Goal: Task Accomplishment & Management: Complete application form

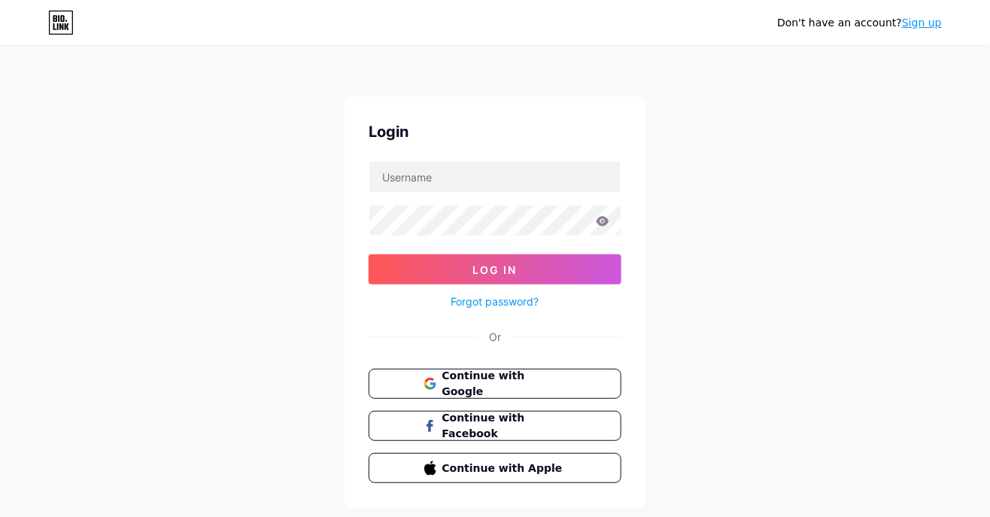
click at [933, 23] on link "Sign up" at bounding box center [922, 23] width 40 height 12
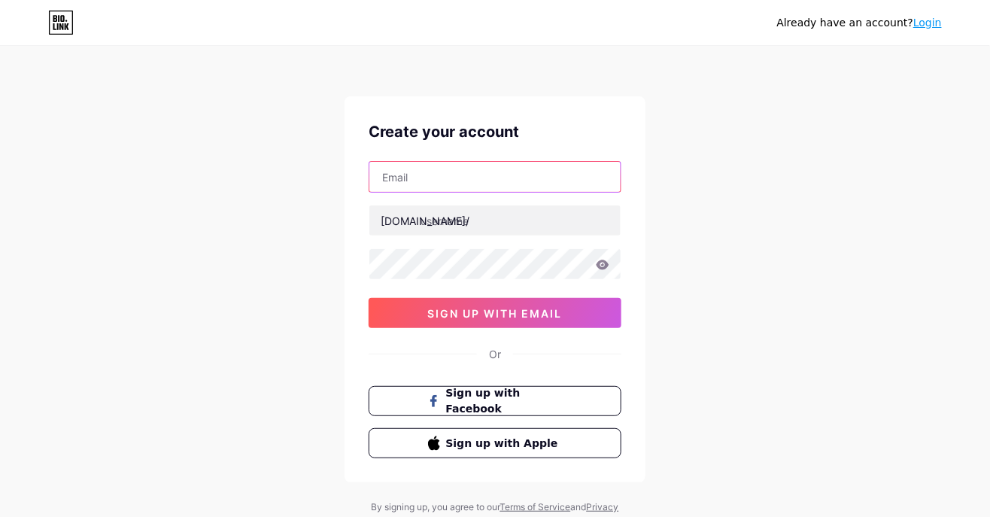
click at [554, 179] on input "text" at bounding box center [494, 177] width 251 height 30
type input "[EMAIL_ADDRESS][DOMAIN_NAME]"
click at [680, 170] on div "Already have an account? Login Create your account [EMAIL_ADDRESS][DOMAIN_NAME]…" at bounding box center [495, 287] width 990 height 575
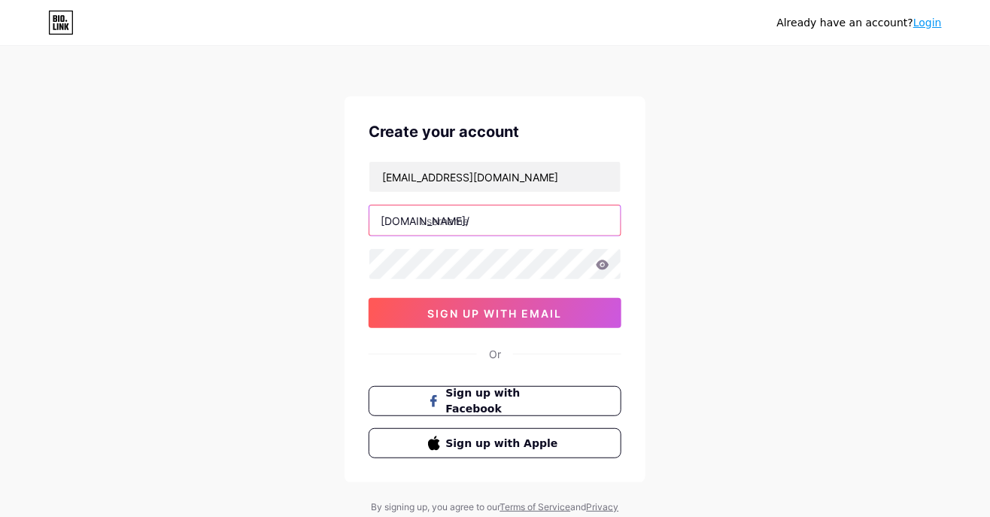
click at [454, 223] on input "text" at bounding box center [494, 220] width 251 height 30
click at [466, 223] on input "text" at bounding box center [494, 220] width 251 height 30
type input "aishahisa"
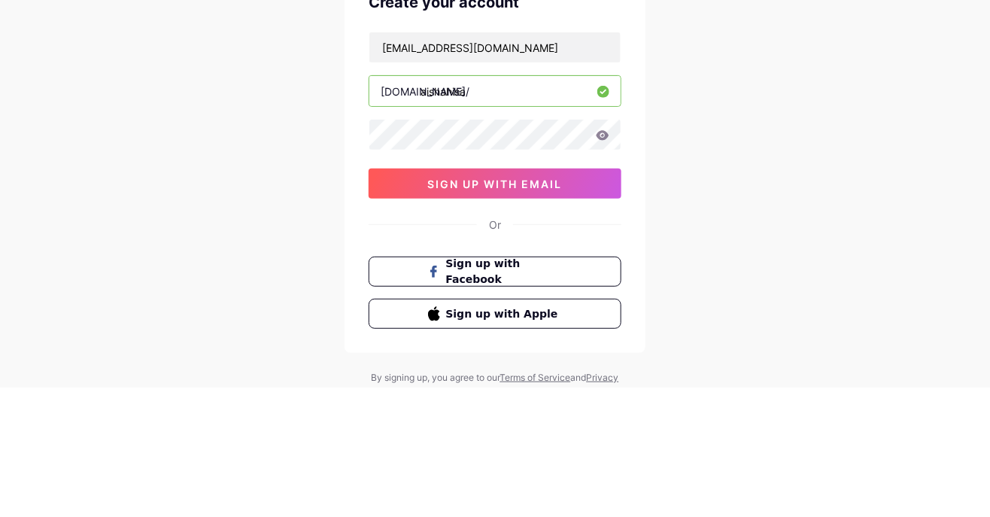
click at [560, 314] on span "sign up with email" at bounding box center [495, 313] width 135 height 13
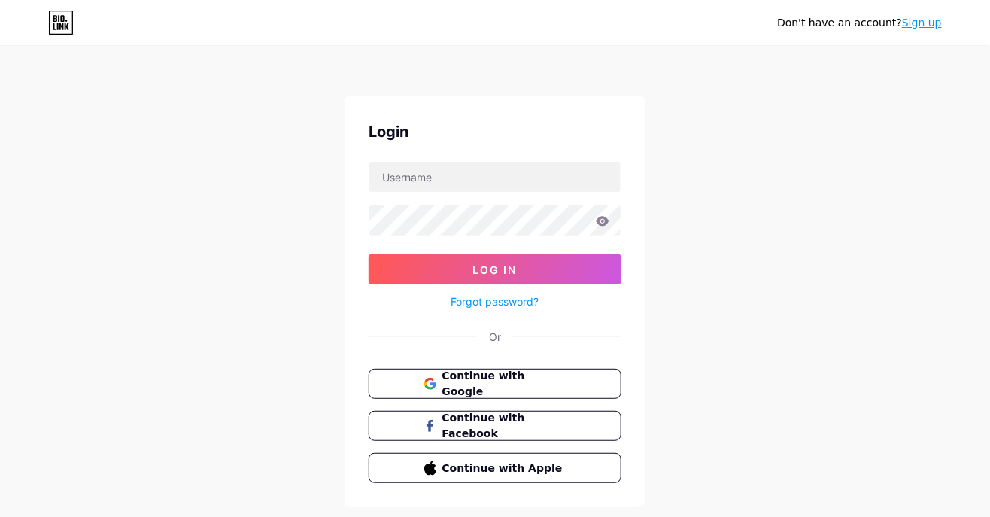
click at [932, 23] on link "Sign up" at bounding box center [922, 23] width 40 height 12
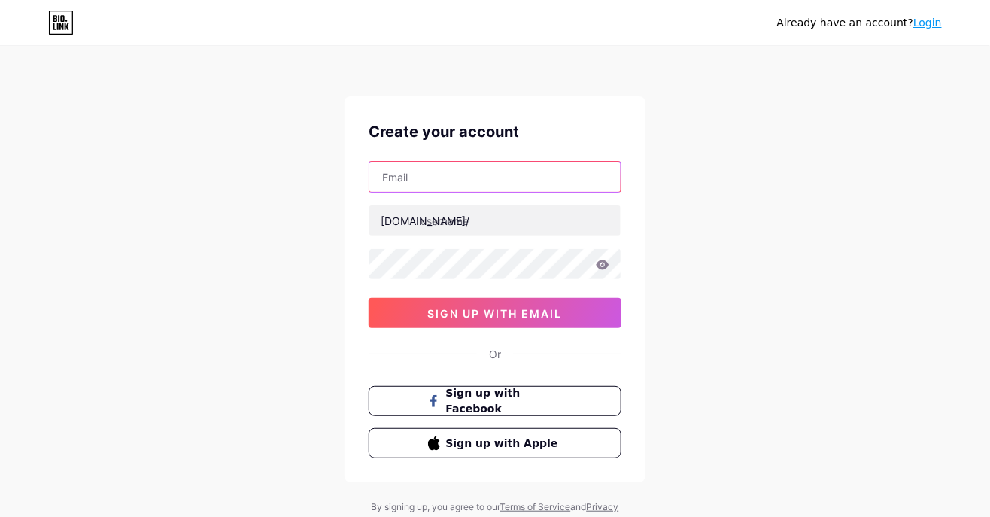
click at [431, 180] on input "text" at bounding box center [494, 177] width 251 height 30
click at [480, 178] on input "text" at bounding box center [494, 177] width 251 height 30
click at [426, 175] on input "text" at bounding box center [494, 177] width 251 height 30
click at [434, 172] on input "text" at bounding box center [494, 177] width 251 height 30
type input "aishah.isa1812@gmail.com"
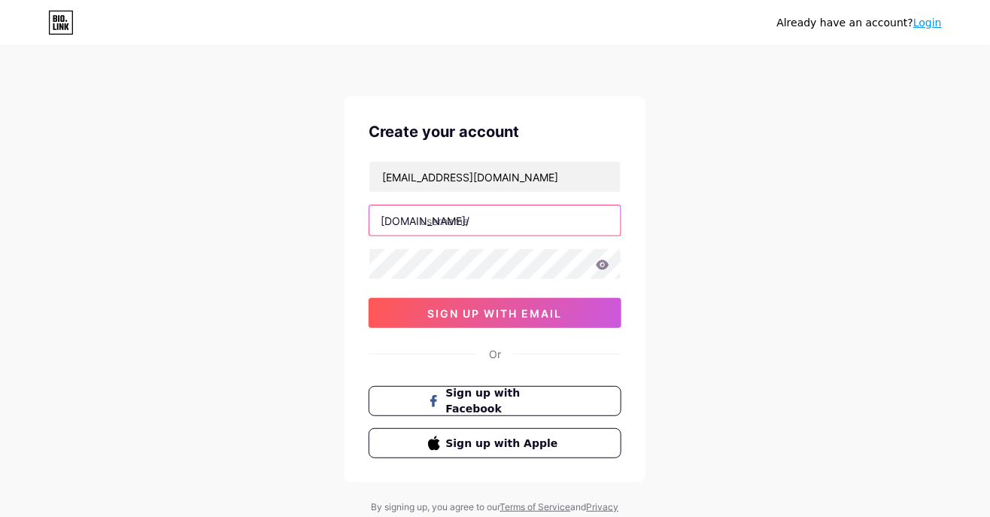
click at [456, 218] on input "text" at bounding box center [494, 220] width 251 height 30
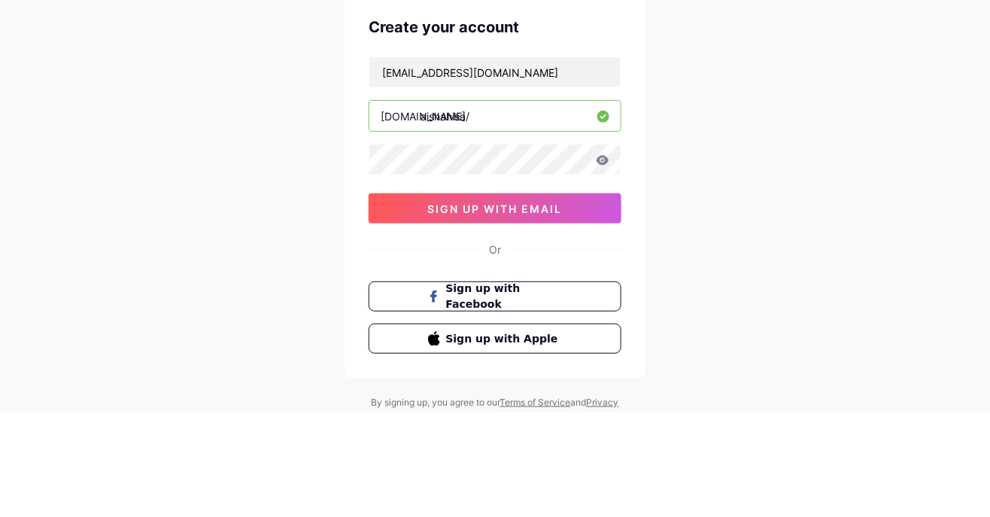
type input "aishahisa"
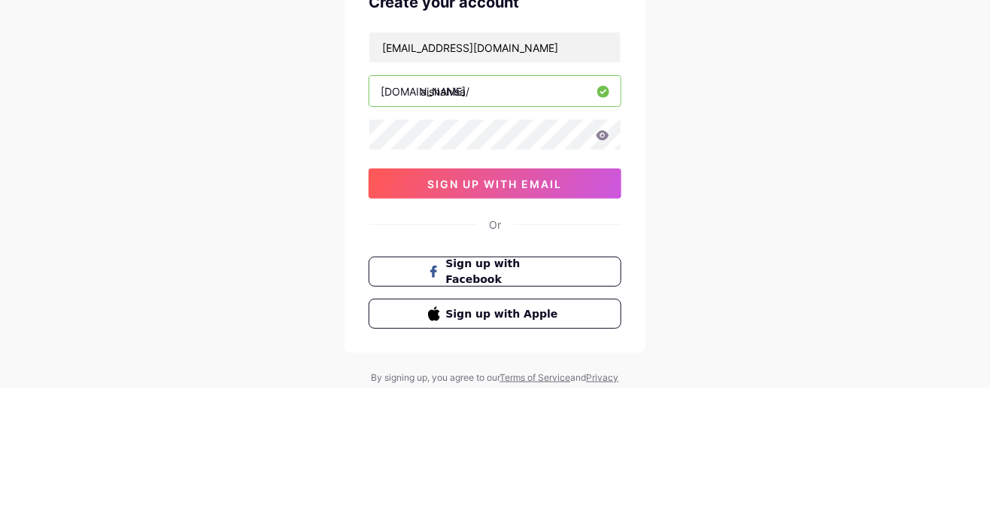
click at [545, 314] on span "sign up with email" at bounding box center [495, 313] width 135 height 13
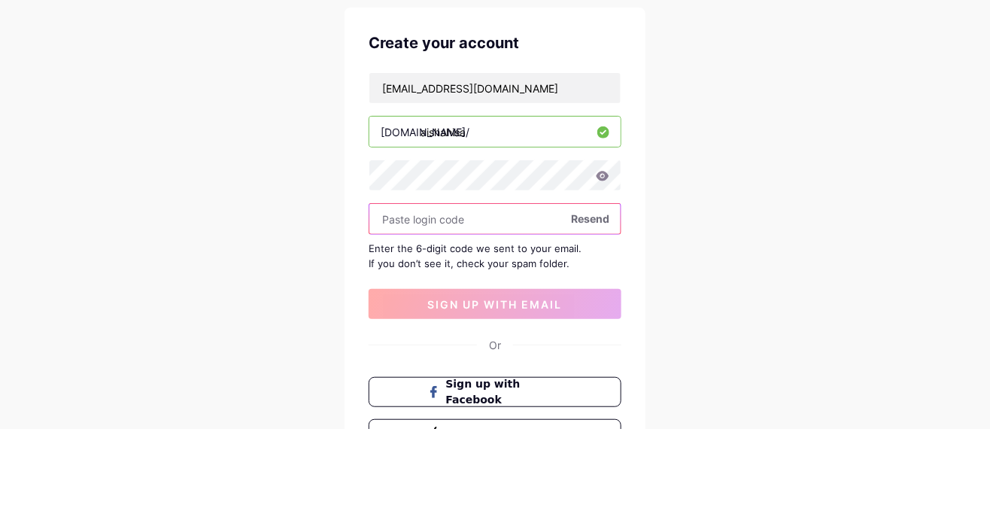
click at [441, 314] on input "text" at bounding box center [494, 308] width 251 height 30
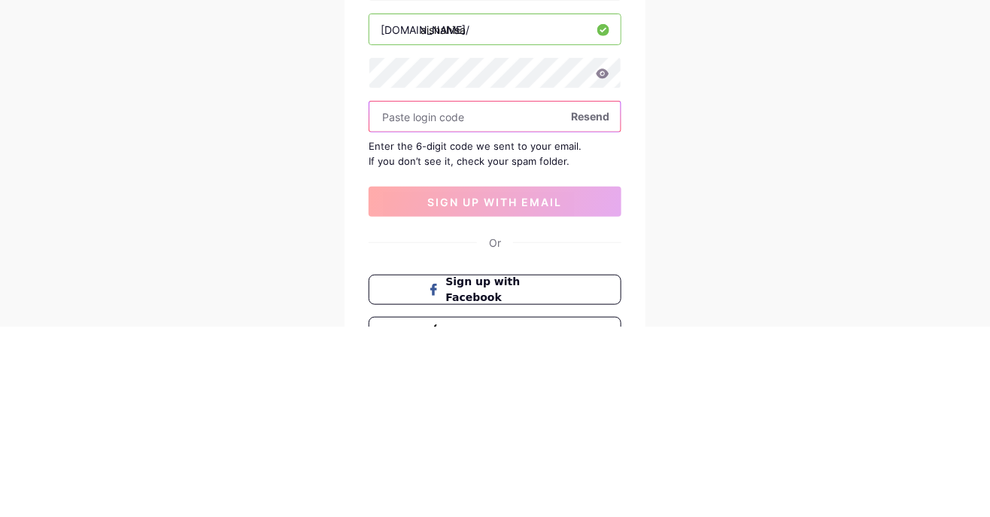
click at [451, 303] on input "text" at bounding box center [494, 308] width 251 height 30
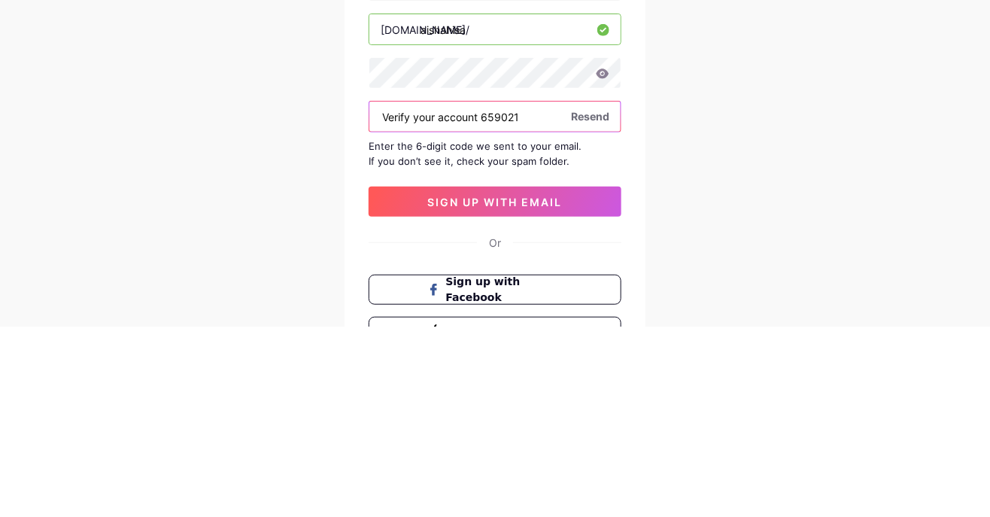
click at [483, 305] on input "Verify your account 659021" at bounding box center [494, 308] width 251 height 30
type input "659021"
click at [568, 391] on button "sign up with email" at bounding box center [495, 393] width 253 height 30
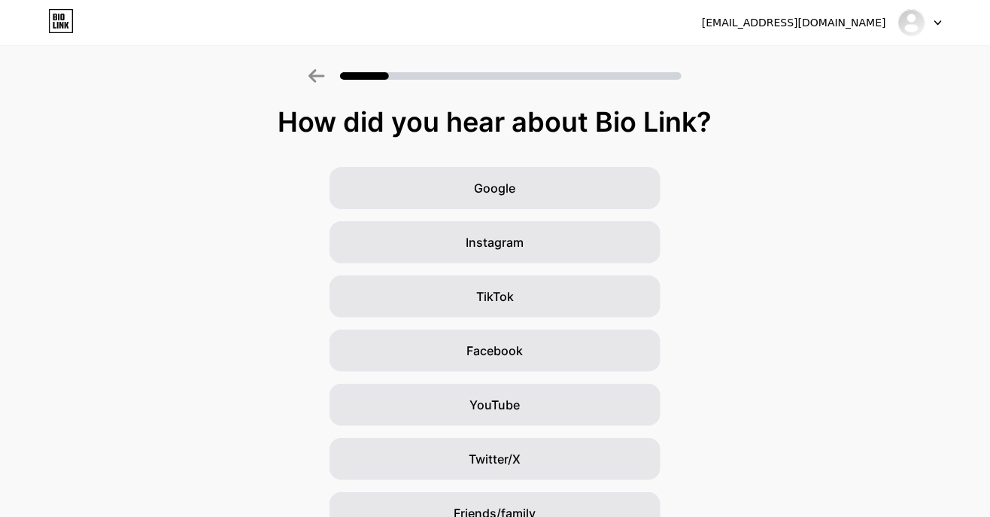
scroll to position [132, 0]
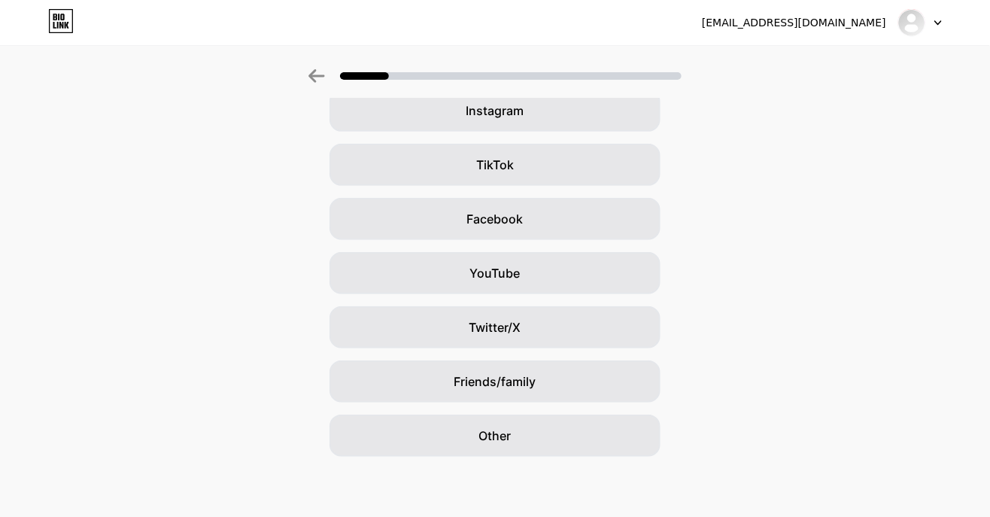
click at [529, 443] on div "Other" at bounding box center [494, 435] width 331 height 42
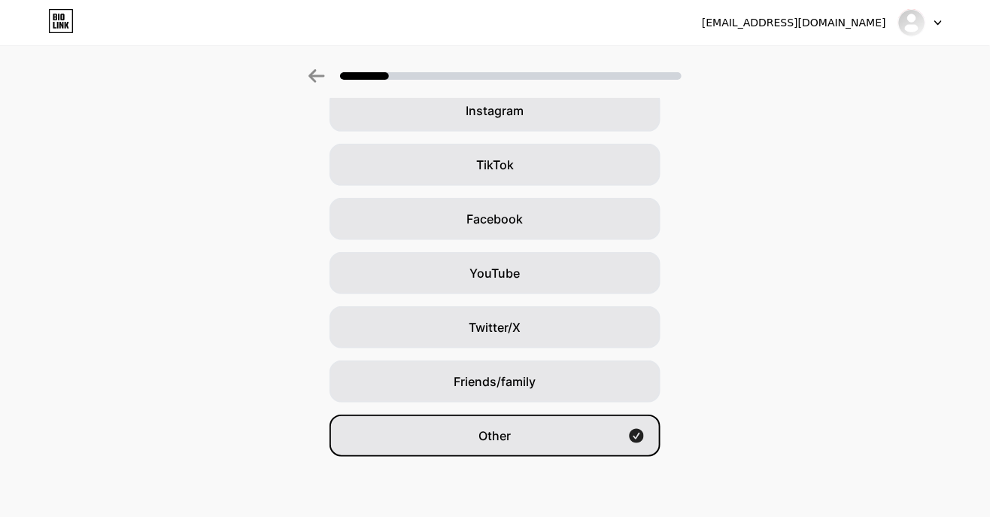
scroll to position [0, 0]
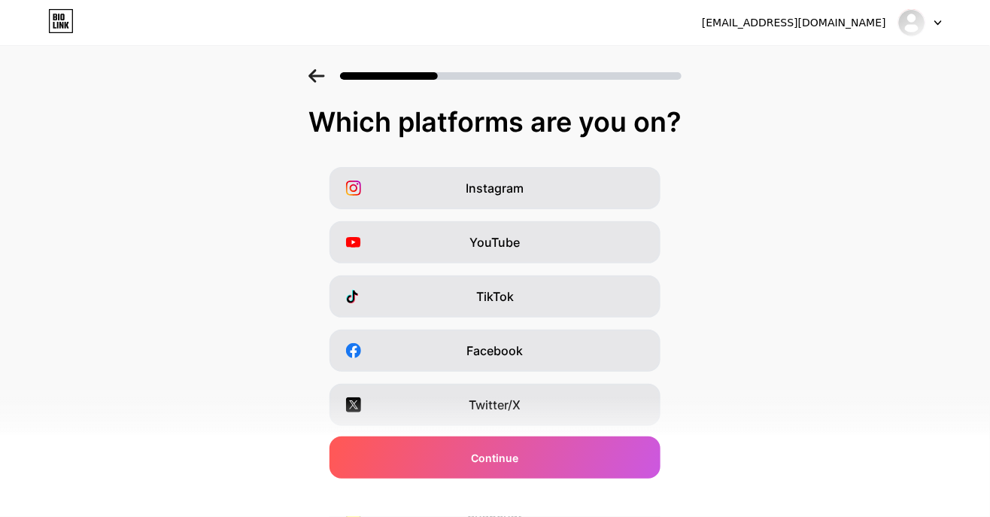
click at [578, 190] on div "Instagram" at bounding box center [494, 188] width 331 height 42
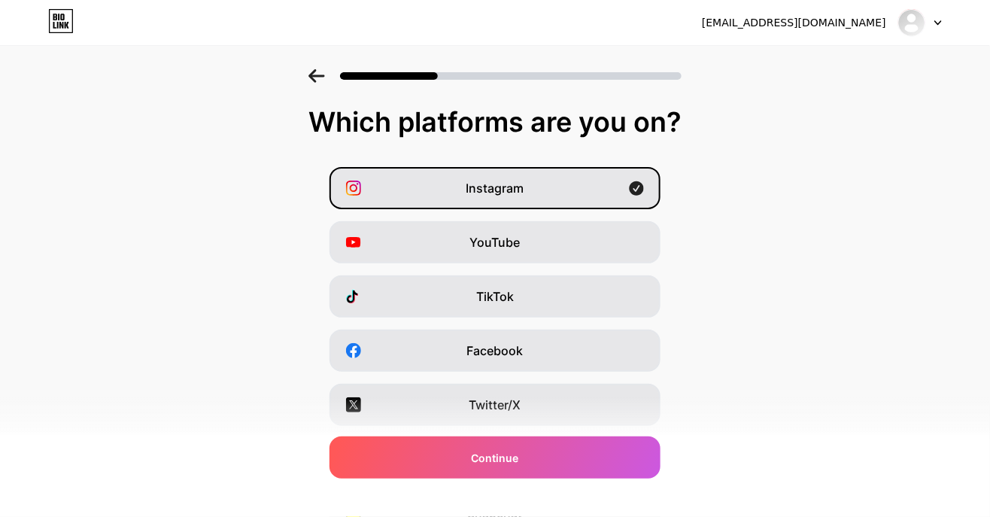
click at [586, 233] on div "YouTube" at bounding box center [494, 242] width 331 height 42
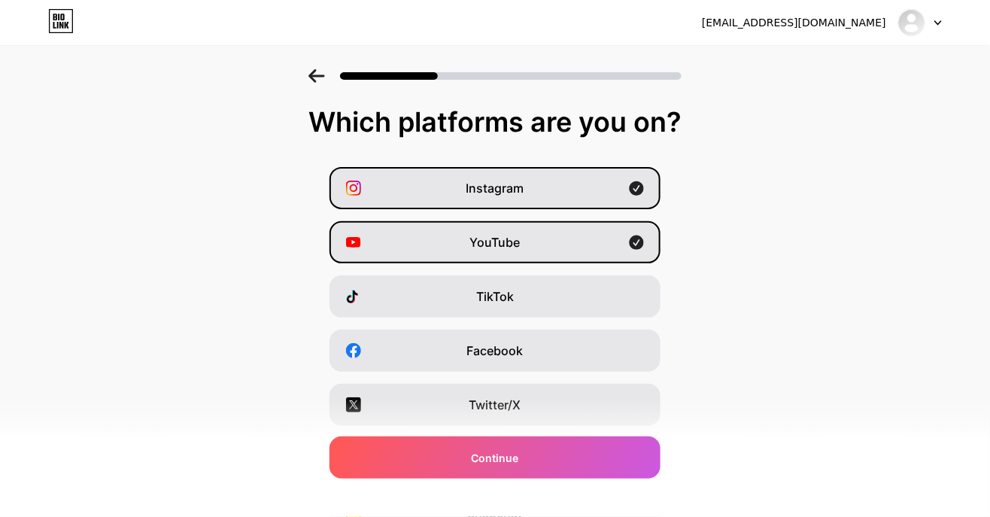
click at [600, 237] on div "YouTube" at bounding box center [494, 242] width 331 height 42
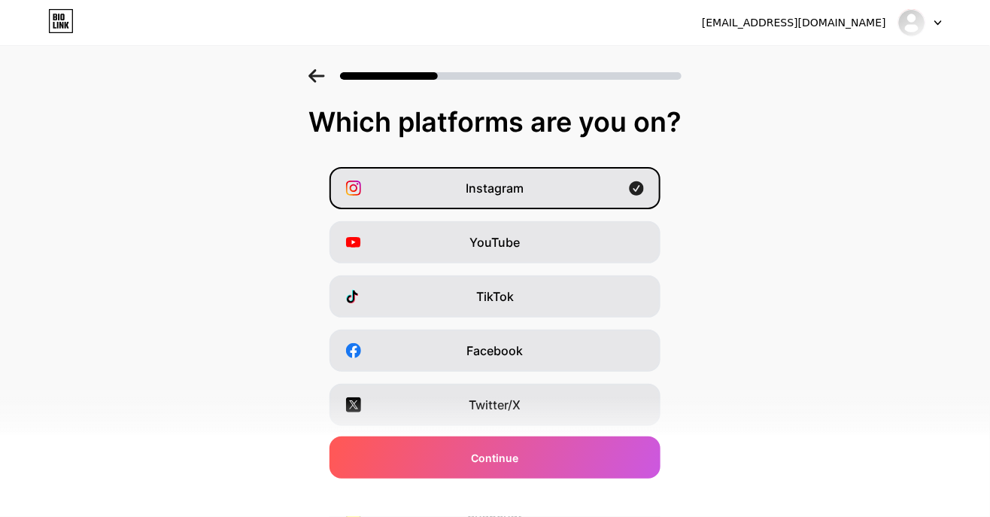
click at [582, 299] on div "TikTok" at bounding box center [494, 296] width 331 height 42
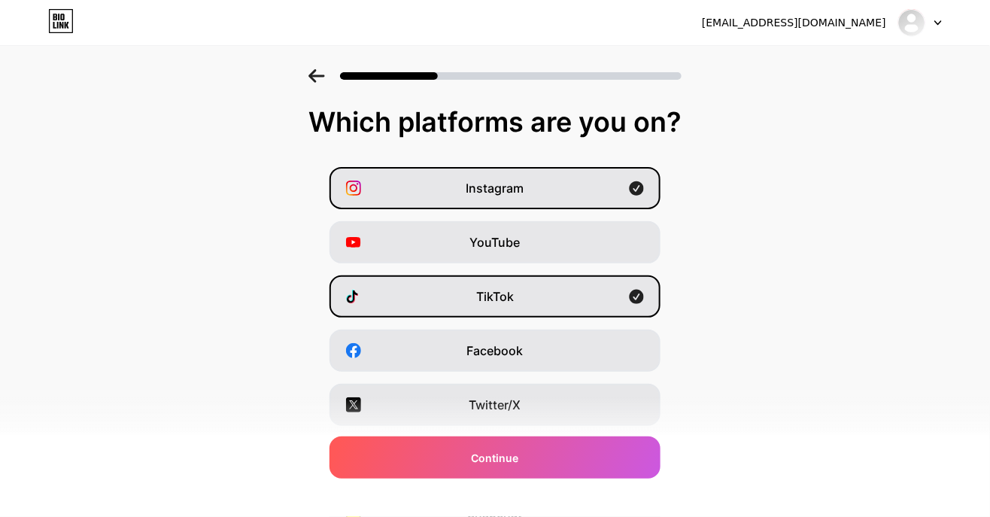
click at [616, 354] on div "Facebook" at bounding box center [494, 350] width 331 height 42
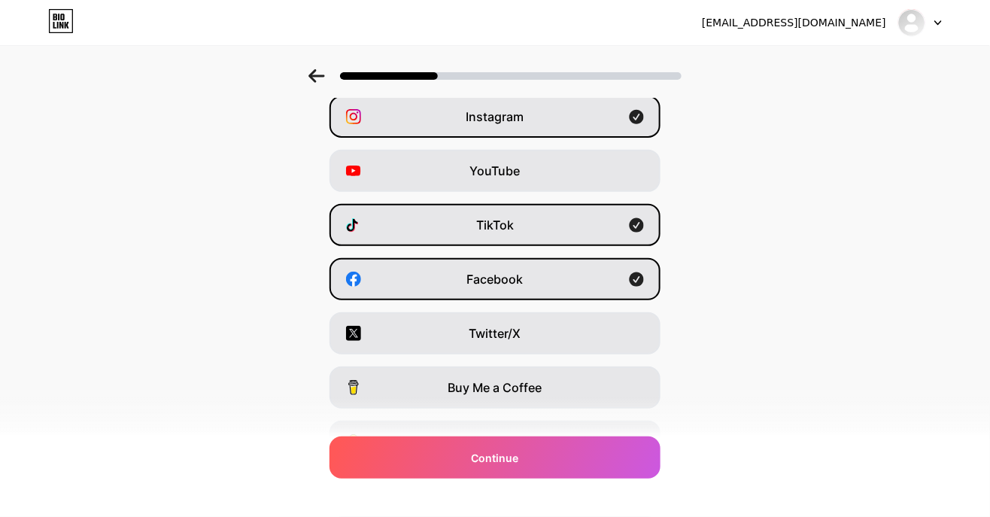
scroll to position [46, 0]
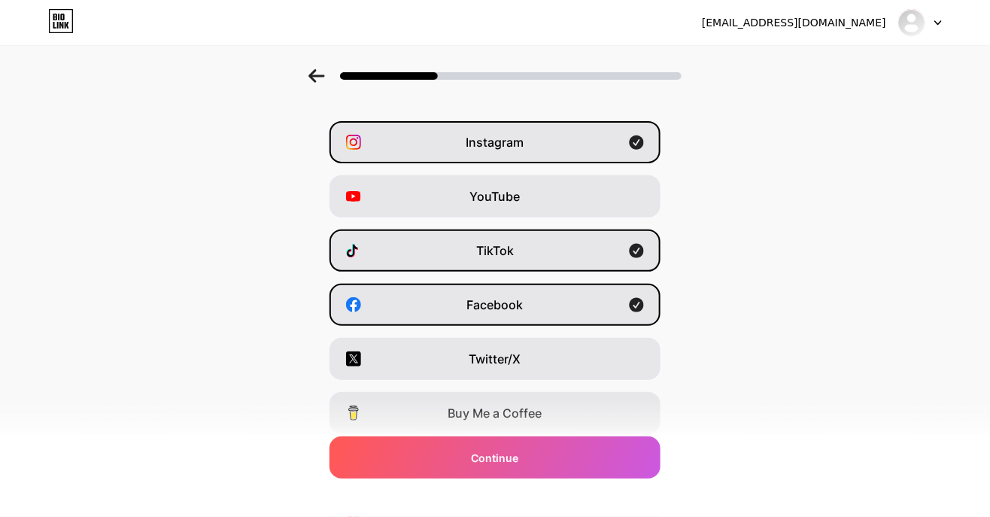
click at [553, 458] on div "Continue" at bounding box center [494, 457] width 331 height 42
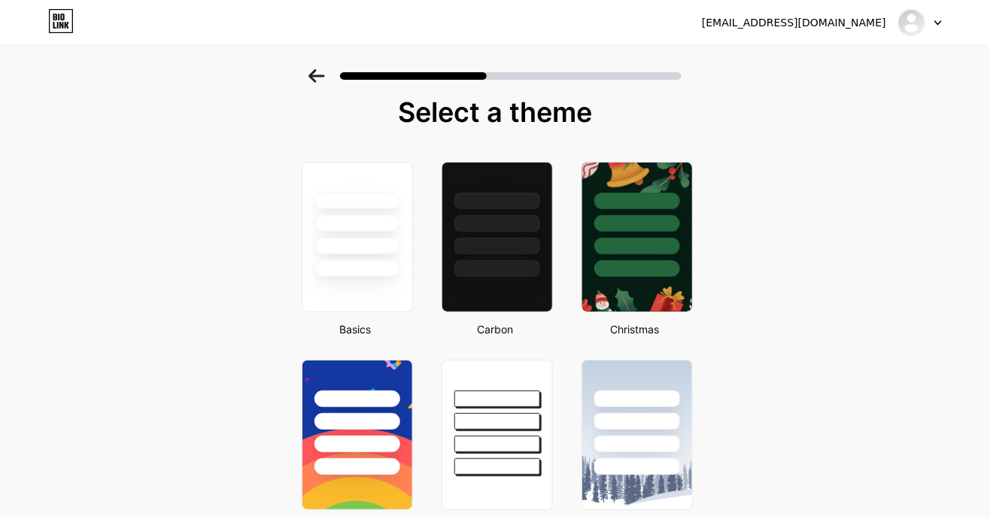
scroll to position [0, 0]
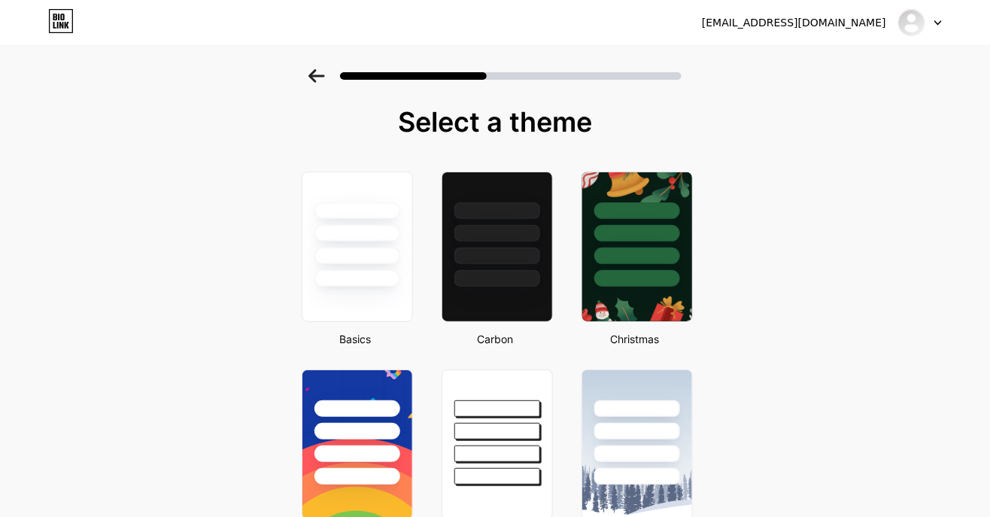
click at [494, 266] on div at bounding box center [497, 229] width 110 height 114
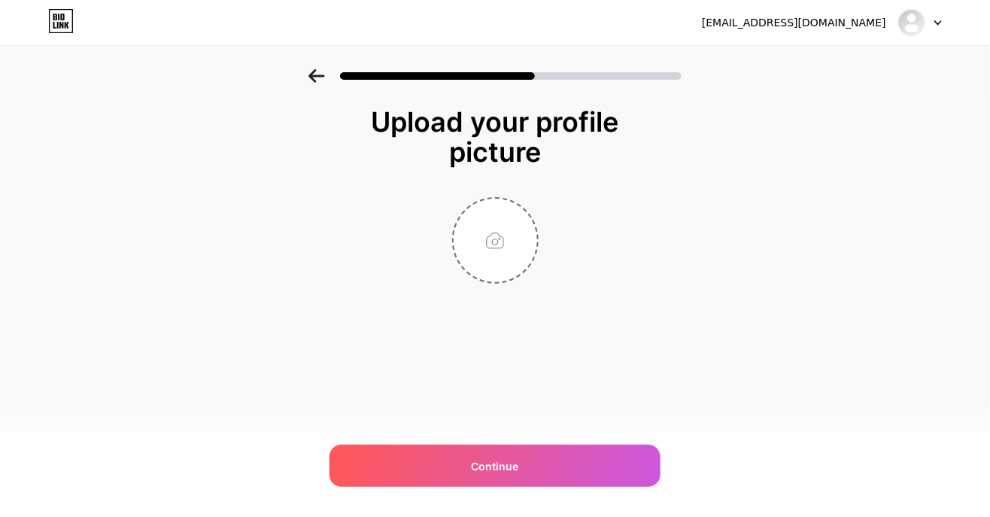
click at [527, 469] on div "Continue" at bounding box center [494, 466] width 331 height 42
click at [496, 245] on input "file" at bounding box center [495, 240] width 83 height 83
type input "C:\fakepath\1000047984.jpg"
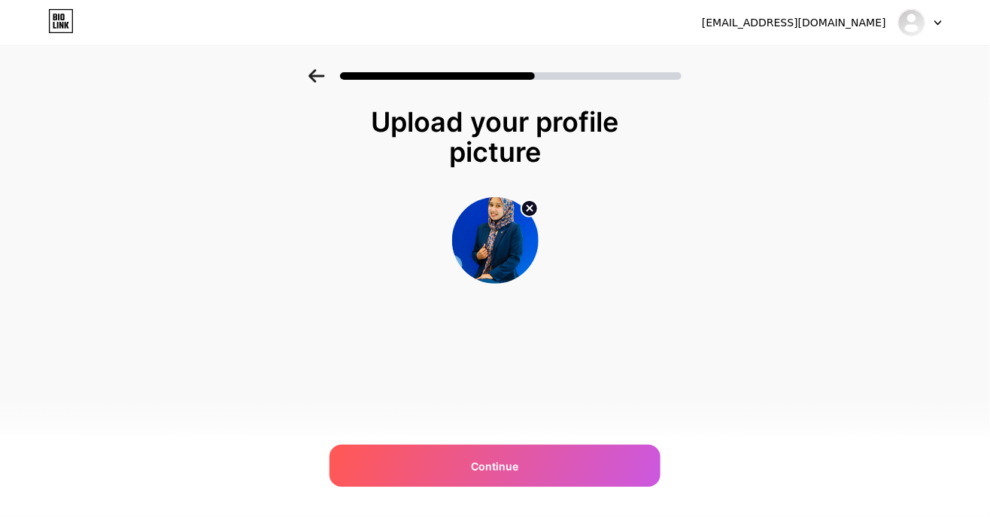
click at [579, 464] on div "Continue" at bounding box center [494, 466] width 331 height 42
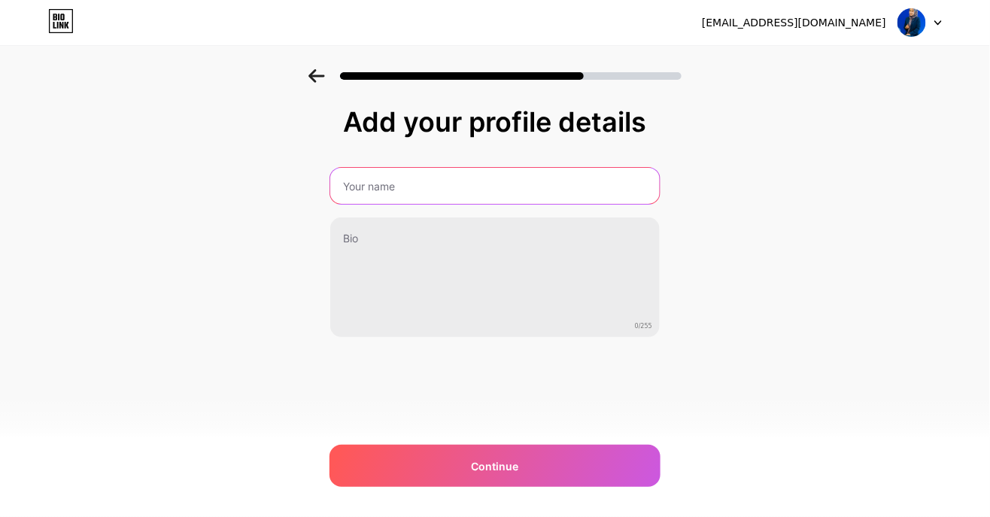
click at [605, 178] on input "text" at bounding box center [494, 186] width 329 height 36
type input "AishahIsa"
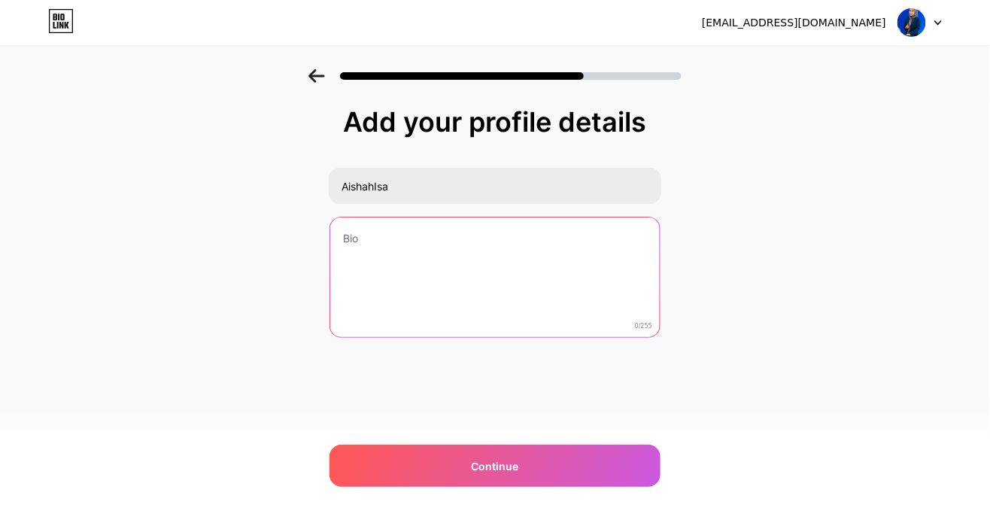
click at [470, 239] on textarea at bounding box center [494, 277] width 329 height 121
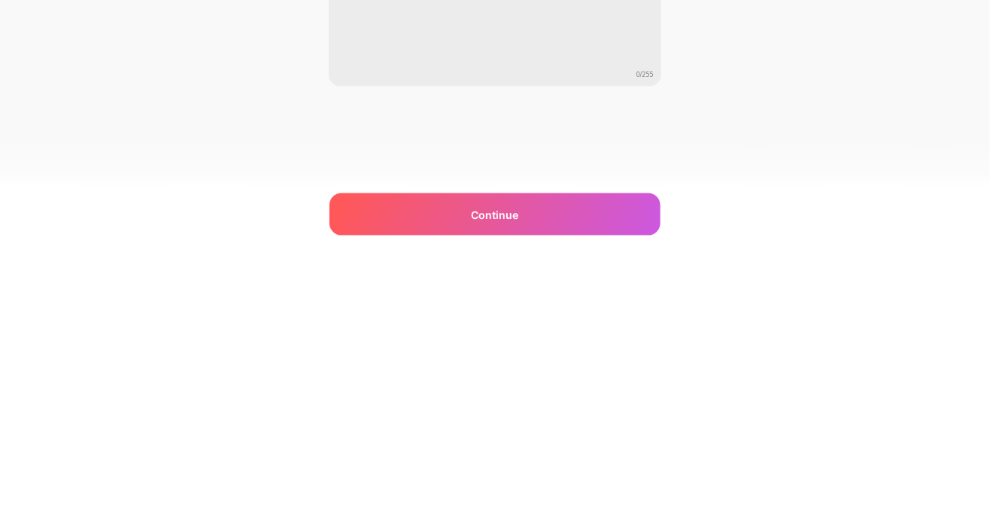
click at [535, 465] on div "Continue" at bounding box center [494, 466] width 331 height 42
